Goal: Transaction & Acquisition: Purchase product/service

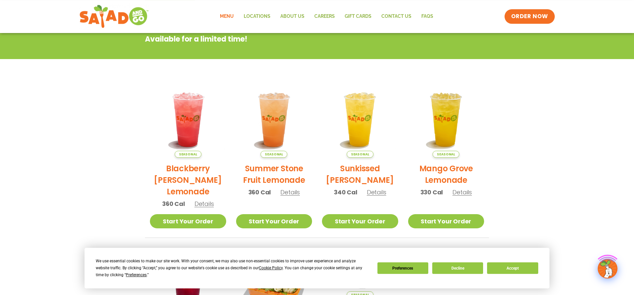
scroll to position [107, 0]
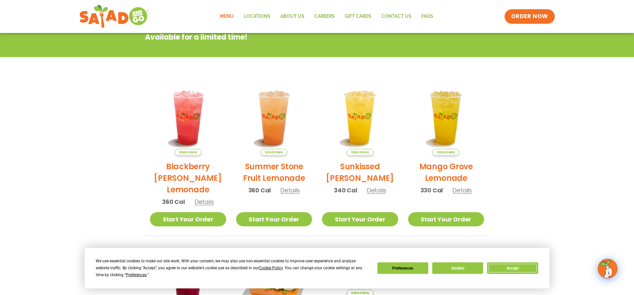
click at [504, 265] on button "Accept" at bounding box center [512, 268] width 51 height 12
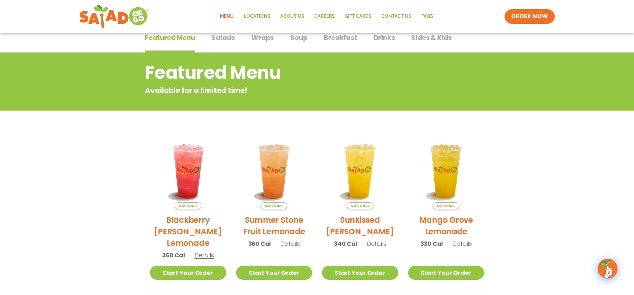
scroll to position [36, 0]
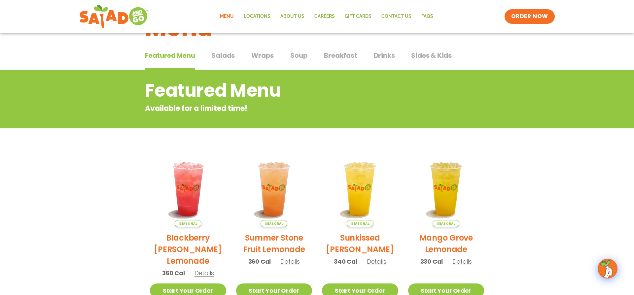
click at [233, 54] on span "Salads" at bounding box center [222, 55] width 23 height 10
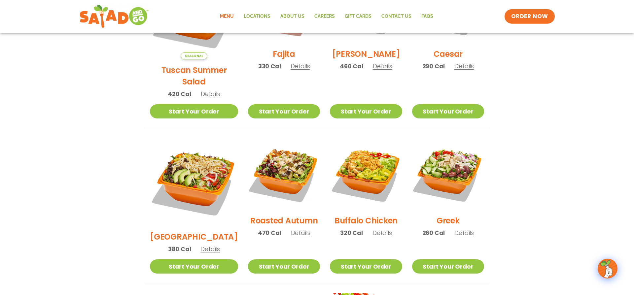
scroll to position [250, 0]
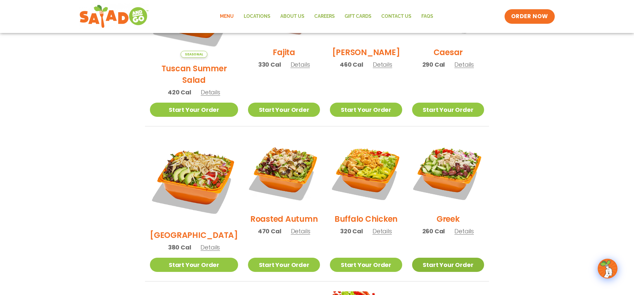
click at [453, 258] on link "Start Your Order" at bounding box center [448, 265] width 72 height 14
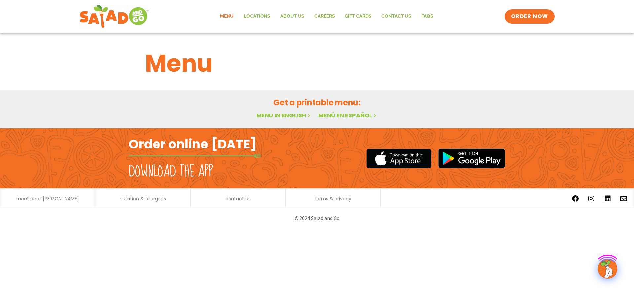
scroll to position [250, 0]
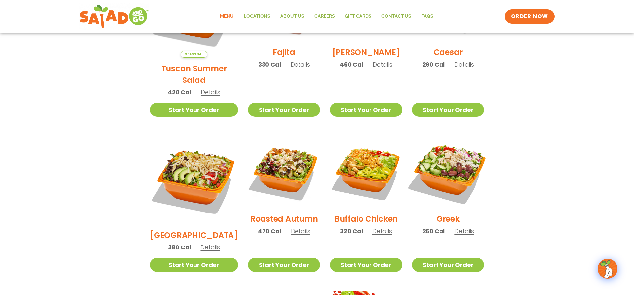
click at [445, 166] on img at bounding box center [448, 172] width 84 height 84
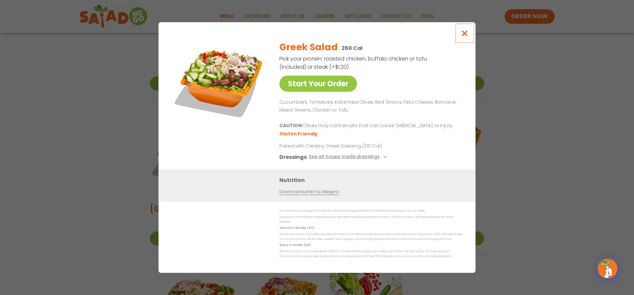
click at [464, 37] on icon "Close modal" at bounding box center [464, 33] width 8 height 7
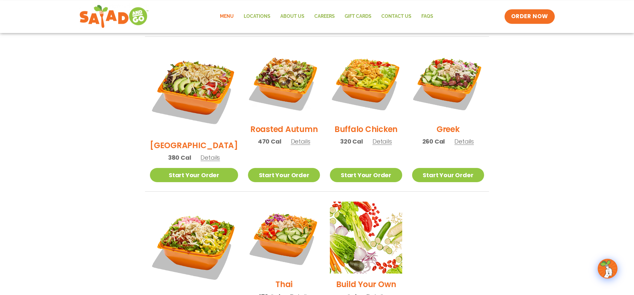
scroll to position [383, 0]
